Goal: Task Accomplishment & Management: Use online tool/utility

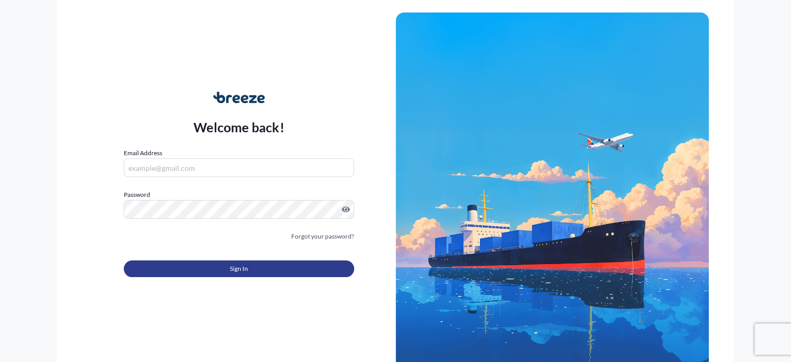
type input "[EMAIL_ADDRESS][DOMAIN_NAME]"
click at [267, 271] on button "Sign In" at bounding box center [239, 268] width 230 height 17
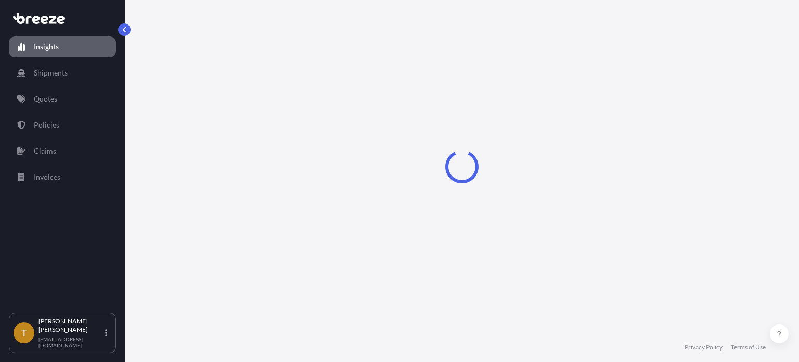
select select "2025"
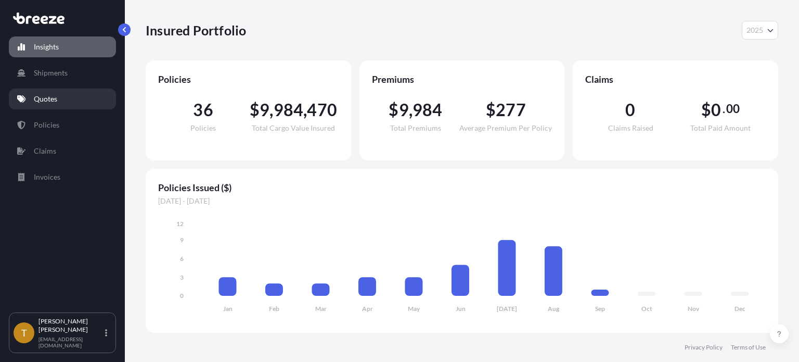
click at [61, 104] on link "Quotes" at bounding box center [62, 98] width 107 height 21
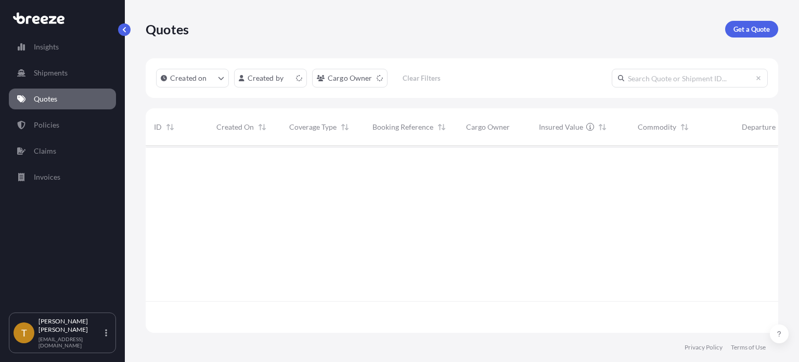
scroll to position [185, 624]
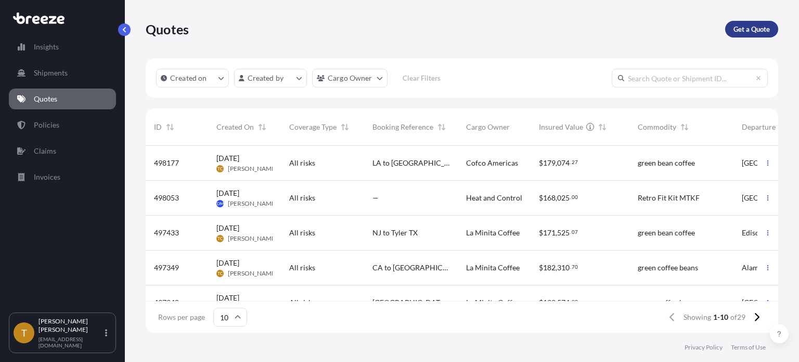
click at [752, 26] on p "Get a Quote" at bounding box center [752, 29] width 36 height 10
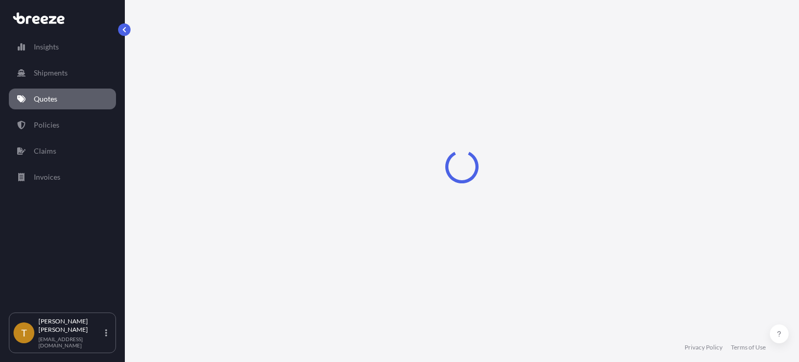
select select "Sea"
select select "1"
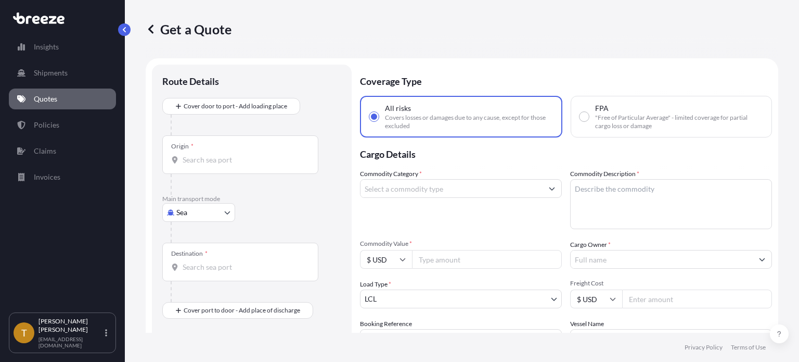
scroll to position [17, 0]
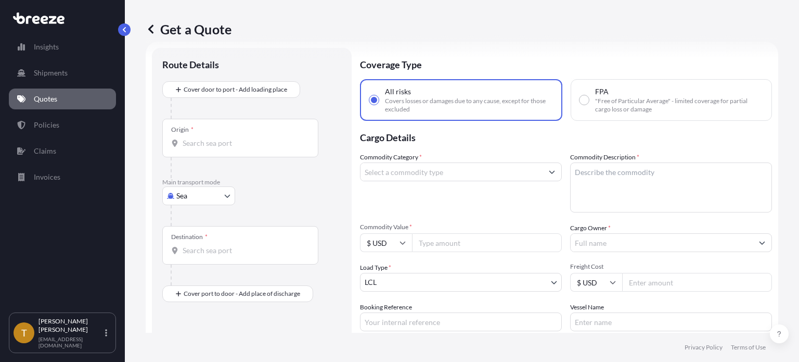
click at [227, 197] on body "Insights Shipments Quotes Policies Claims Invoices T [PERSON_NAME] [EMAIL_ADDRE…" at bounding box center [399, 220] width 799 height 440
click at [197, 259] on span "Road" at bounding box center [190, 259] width 17 height 10
select select "Road"
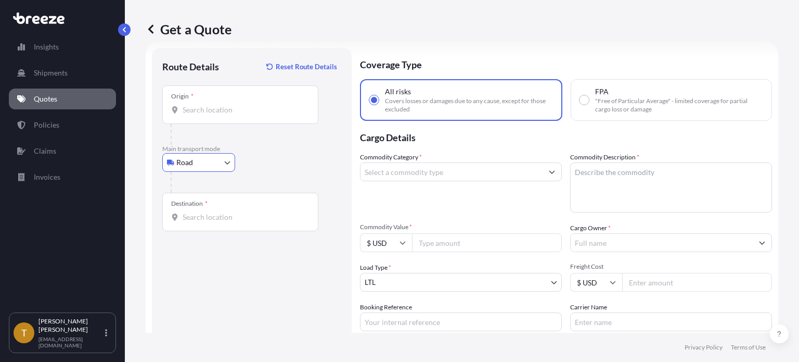
click at [265, 113] on input "Origin *" at bounding box center [244, 110] width 123 height 10
type input "[GEOGRAPHIC_DATA], [GEOGRAPHIC_DATA]"
click at [254, 226] on div "Destination *" at bounding box center [240, 212] width 156 height 39
click at [254, 222] on input "Destination *" at bounding box center [244, 217] width 123 height 10
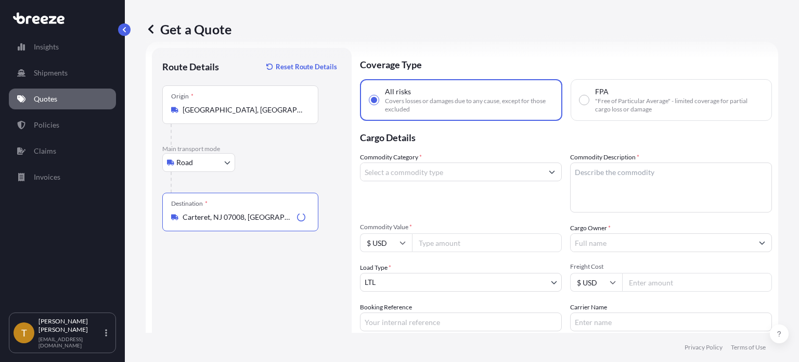
type input "Carteret, NJ 07008, [GEOGRAPHIC_DATA]"
click at [445, 169] on input "Commodity Category *" at bounding box center [452, 171] width 182 height 19
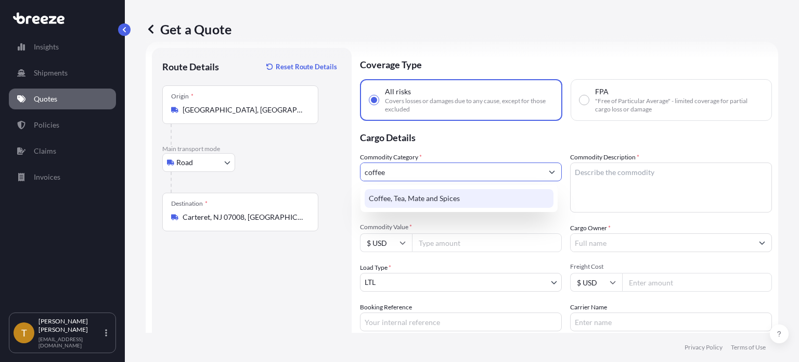
click at [406, 202] on div "Coffee, Tea, Mate and Spices" at bounding box center [459, 198] width 189 height 19
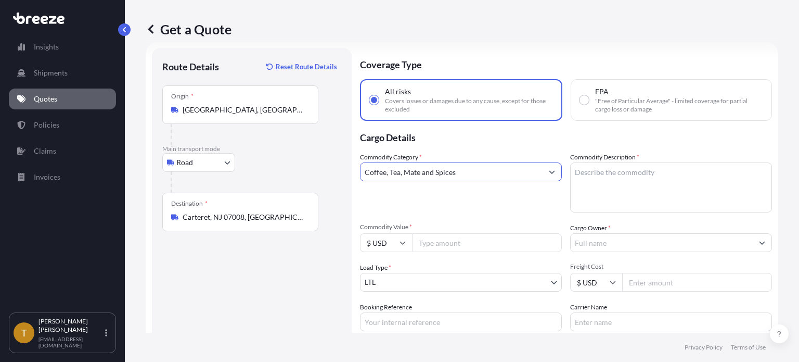
type input "Coffee, Tea, Mate and Spices"
click at [609, 183] on textarea "Commodity Description *" at bounding box center [671, 187] width 202 height 50
type textarea "green coffee beans"
type input "177790.00"
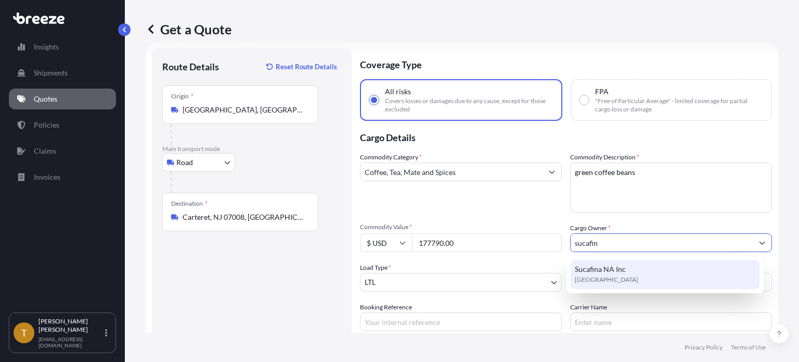
click at [606, 264] on span "Sucafina NA Inc" at bounding box center [600, 269] width 51 height 10
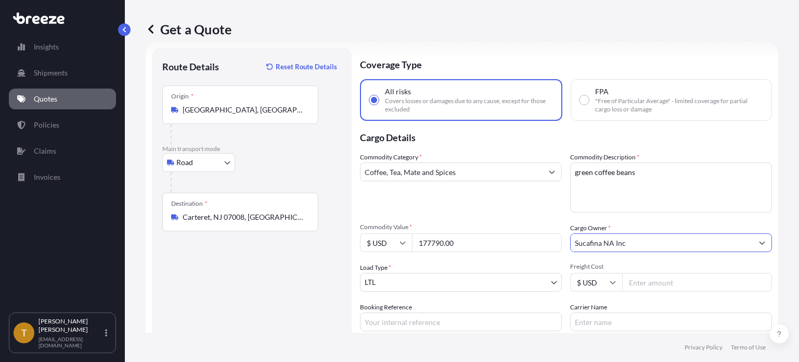
type input "Sucafina NA Inc"
click at [486, 280] on body "6 options available. 0 options available. 1 option available. Insights Shipment…" at bounding box center [399, 220] width 799 height 440
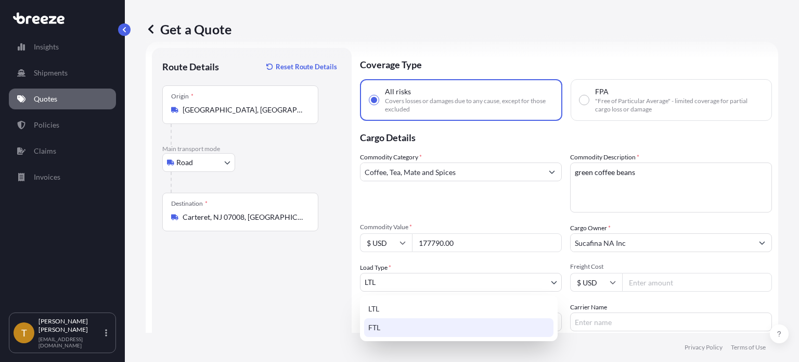
click at [439, 323] on div "FTL" at bounding box center [458, 327] width 189 height 19
select select "2"
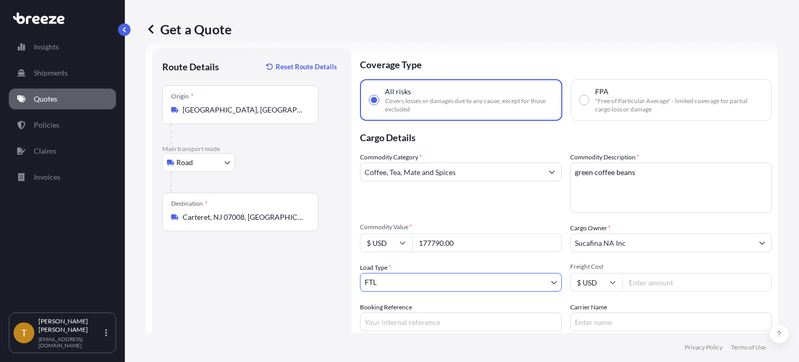
click at [643, 285] on input "Freight Cost" at bounding box center [697, 282] width 150 height 19
type input "3850"
click at [469, 316] on input "Booking Reference" at bounding box center [461, 321] width 202 height 19
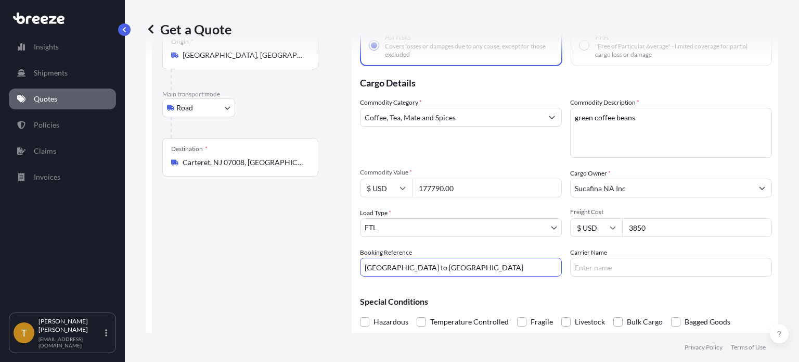
scroll to position [110, 0]
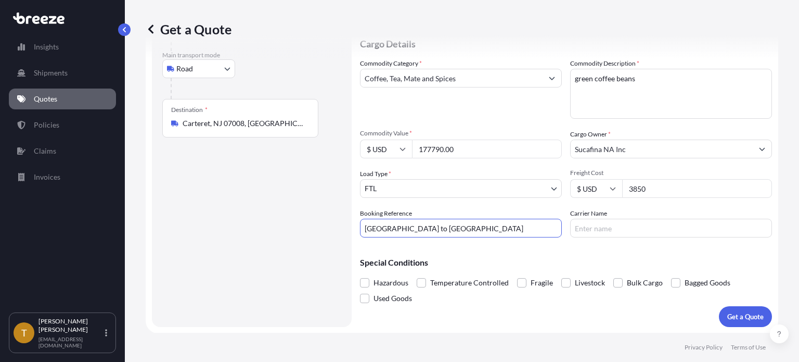
type input "[GEOGRAPHIC_DATA] to [GEOGRAPHIC_DATA]"
click at [672, 287] on label "Bagged Goods" at bounding box center [700, 283] width 59 height 16
click at [671, 275] on input "Bagged Goods" at bounding box center [671, 275] width 0 height 0
click at [742, 316] on p "Get a Quote" at bounding box center [745, 316] width 36 height 10
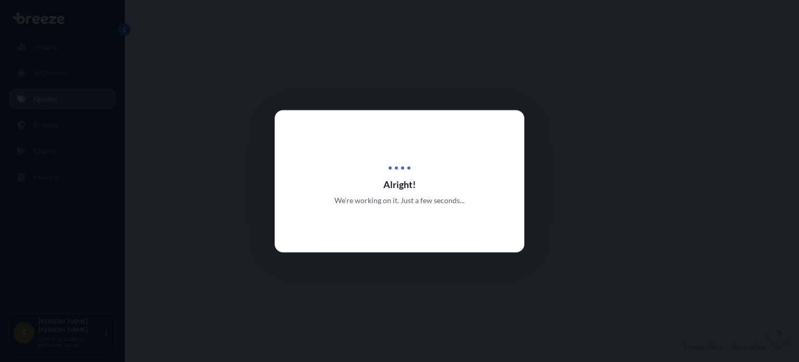
select select "Road"
select select "2"
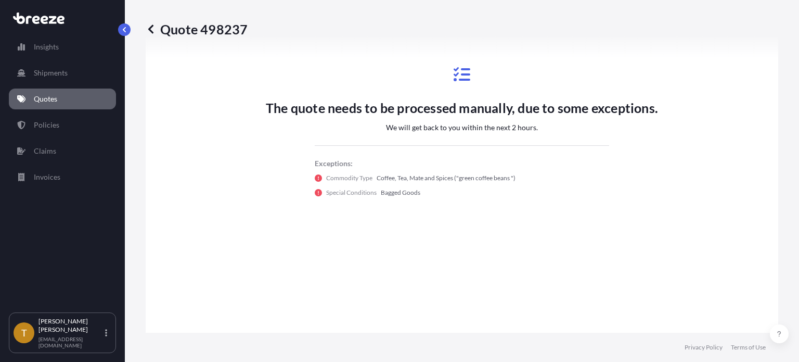
scroll to position [735, 0]
